Goal: Task Accomplishment & Management: Manage account settings

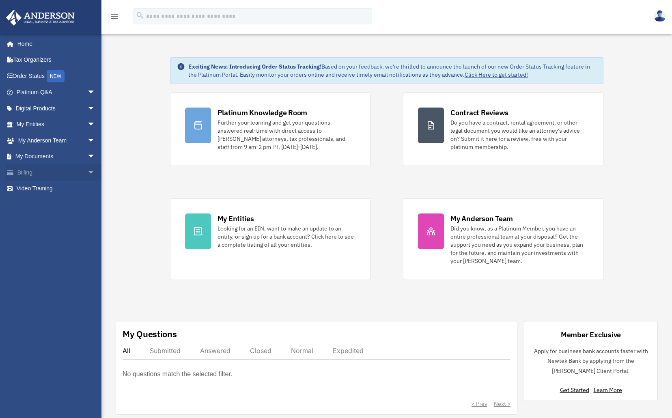
click at [87, 169] on span "arrow_drop_down" at bounding box center [95, 172] width 16 height 17
click at [87, 169] on span "arrow_drop_up" at bounding box center [95, 172] width 16 height 17
click at [87, 171] on span "arrow_drop_down" at bounding box center [95, 172] width 16 height 17
click at [61, 205] on link "Past Invoices" at bounding box center [59, 205] width 96 height 16
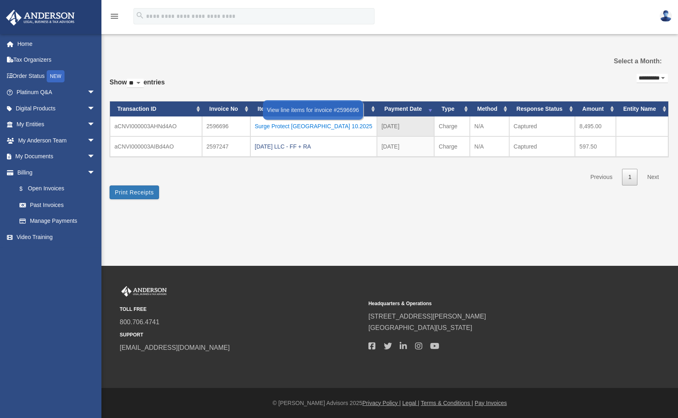
click at [303, 125] on div "Surge Protect [GEOGRAPHIC_DATA] 10.2025" at bounding box center [314, 126] width 118 height 11
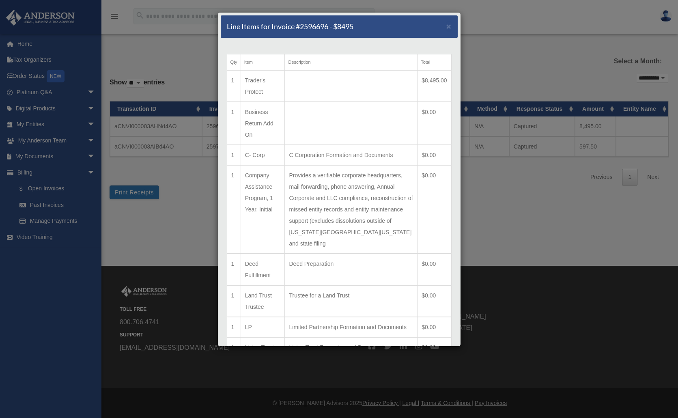
scroll to position [231, 0]
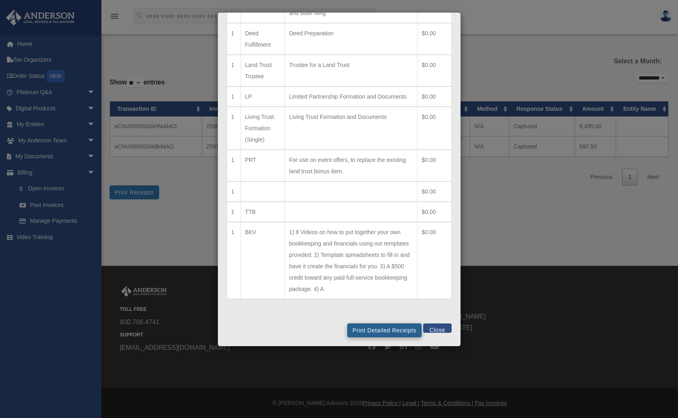
click at [361, 333] on button "Print Detailed Receipts" at bounding box center [385, 331] width 74 height 14
click at [438, 330] on button "Close" at bounding box center [437, 328] width 28 height 9
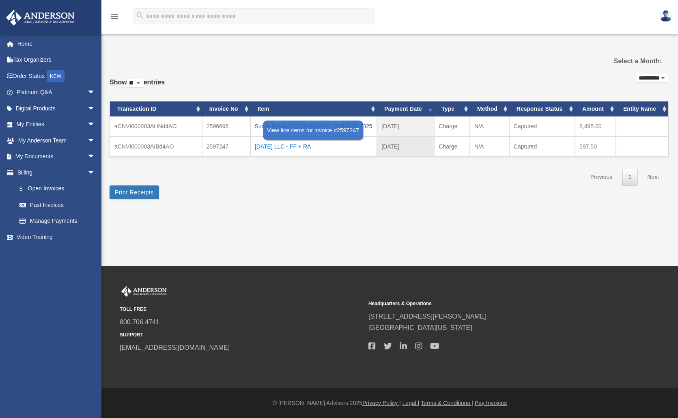
click at [275, 147] on div "[DATE] LLC - FF + RA" at bounding box center [314, 146] width 118 height 11
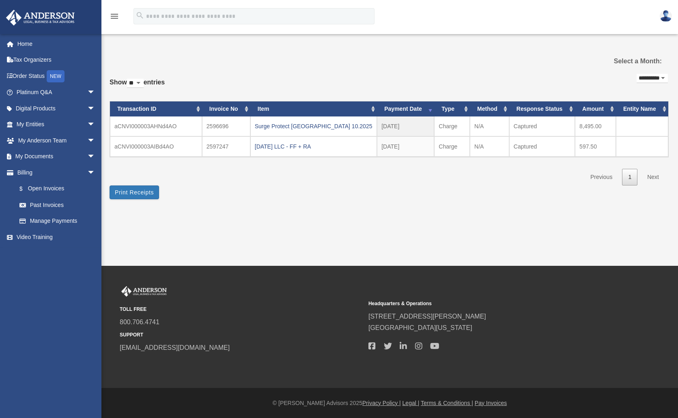
scroll to position [0, 0]
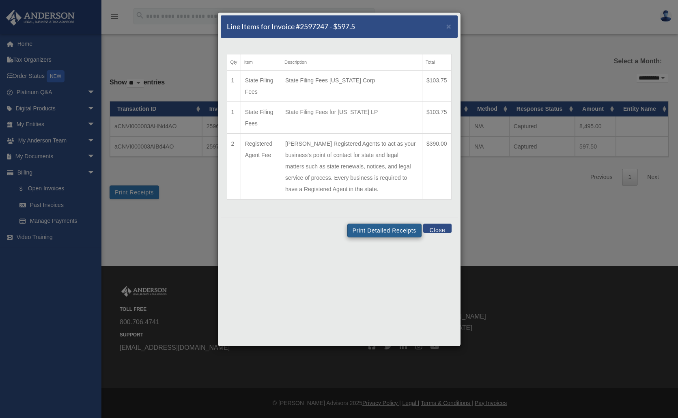
click at [380, 237] on button "Print Detailed Receipts" at bounding box center [385, 231] width 74 height 14
click at [437, 233] on button "Close" at bounding box center [437, 228] width 28 height 9
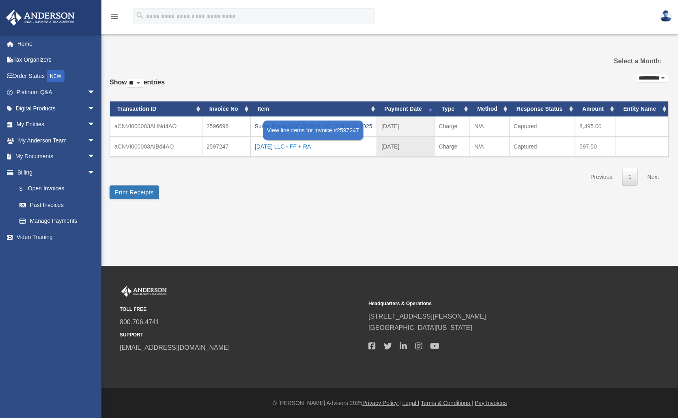
click at [297, 147] on div "[DATE] LLC - FF + RA" at bounding box center [314, 146] width 118 height 11
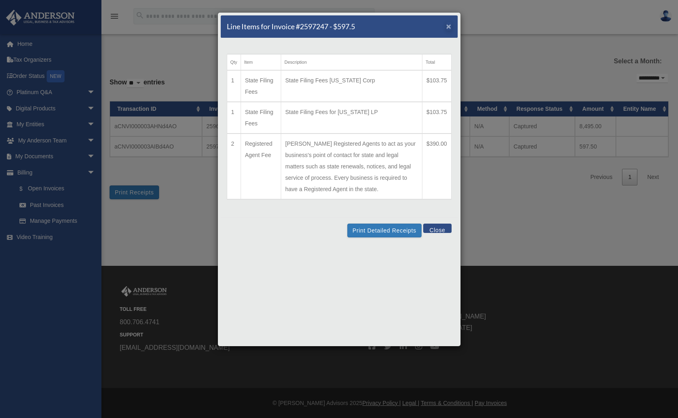
click at [449, 26] on span "×" at bounding box center [449, 26] width 5 height 9
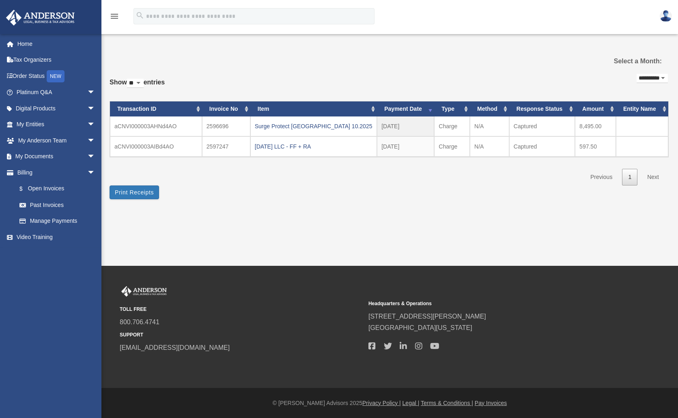
click at [431, 182] on div "**********" at bounding box center [389, 128] width 559 height 113
